Goal: Complete application form

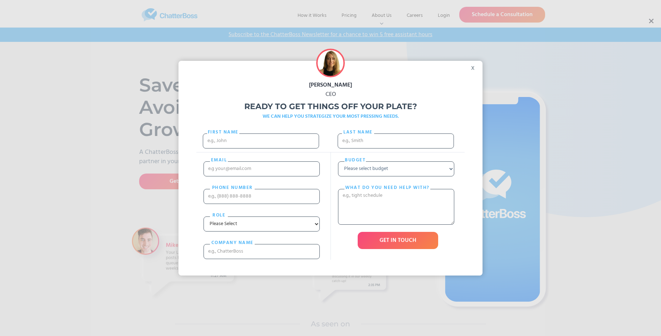
click at [651, 21] on div "[PERSON_NAME] CEO Ready to get things off your plate? WE CAN HELP YOU STRATEGIZ…" at bounding box center [330, 168] width 661 height 336
click at [261, 148] on input "First Name" at bounding box center [261, 140] width 116 height 15
type input "[PERSON_NAME]"
click at [396, 144] on input "Last name" at bounding box center [396, 140] width 116 height 15
type input "[PERSON_NAME]"
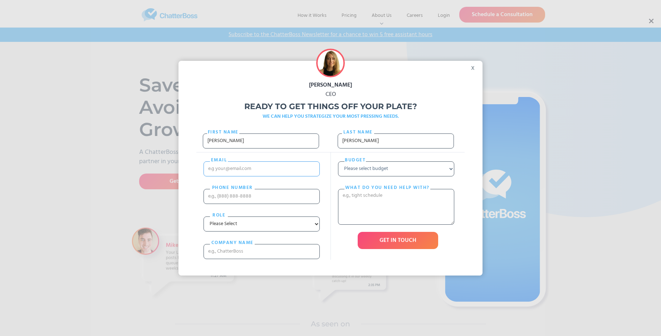
click at [262, 176] on input "email" at bounding box center [262, 168] width 116 height 15
type input "[EMAIL_ADDRESS][DOMAIN_NAME]"
click at [262, 203] on input "PHONE nUMBER" at bounding box center [262, 196] width 116 height 15
type input "13562986779"
click at [262, 259] on input "cOMPANY NAME" at bounding box center [262, 251] width 116 height 15
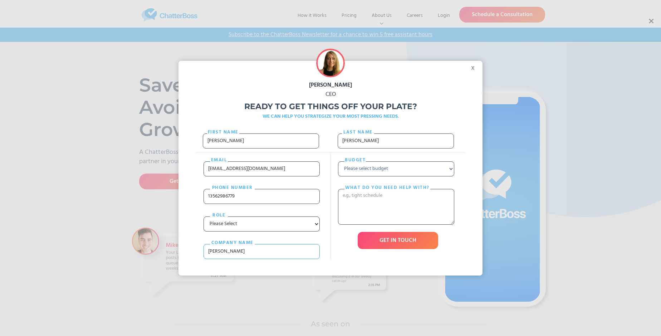
type input "Kovacek - Gottlieb"
select select "Under $700"
click at [396, 221] on textarea "What do you need help with?" at bounding box center [396, 207] width 116 height 36
type textarea "volva"
click at [398, 249] on input "GET IN TOUCH" at bounding box center [398, 240] width 81 height 17
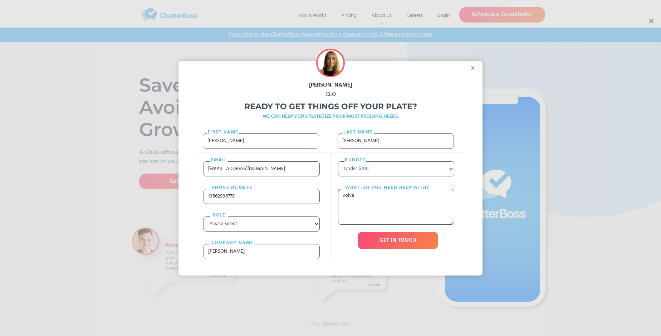
type input "Please wait..."
click at [651, 21] on div "[PERSON_NAME] CEO Ready to get things off your plate? WE CAN HELP YOU STRATEGIZ…" at bounding box center [330, 168] width 661 height 336
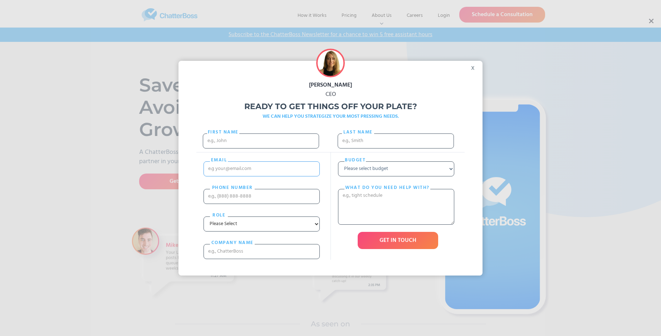
scroll to position [1509, 0]
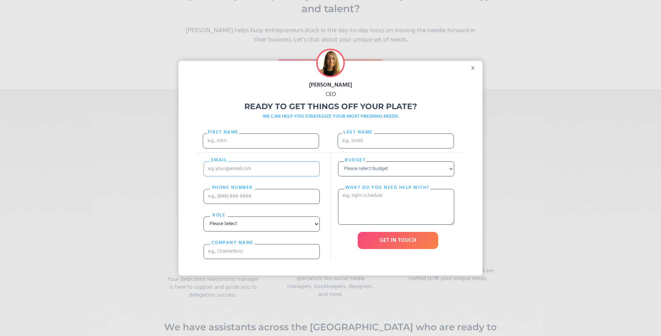
click at [242, 176] on input "email" at bounding box center [262, 168] width 116 height 15
type input "[PERSON_NAME]"
click at [331, 179] on div "Budget Please select budget Under $700 $700 - $1500 $1500 - $3000 $3000+ What d…" at bounding box center [398, 205] width 134 height 107
type input "[EMAIL_ADDRESS][DOMAIN_NAME]"
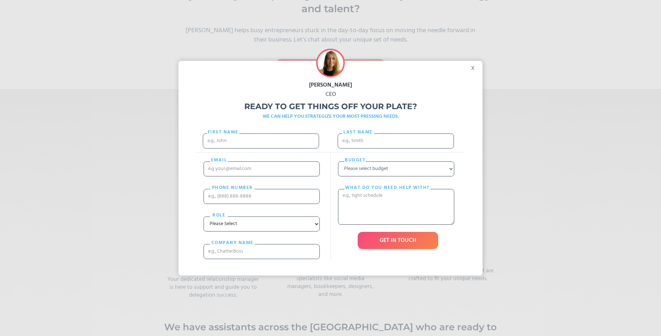
scroll to position [0, 0]
click at [419, 176] on select "Please select budget Under $700 $700 - $1500 $1500 - $3000 $3000+" at bounding box center [396, 168] width 116 height 15
